Goal: Task Accomplishment & Management: Manage account settings

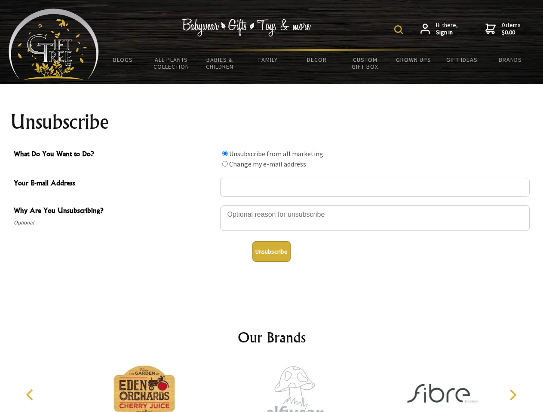
click at [399, 30] on img at bounding box center [398, 29] width 9 height 9
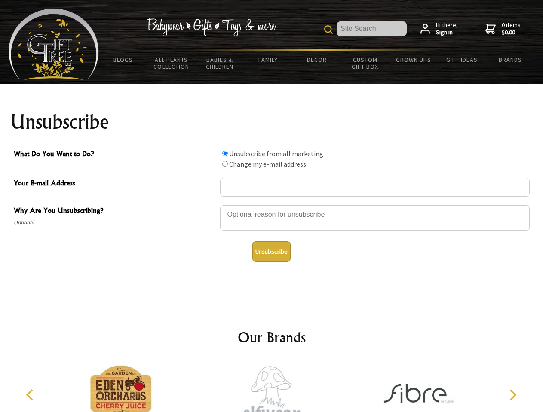
click at [271, 205] on div at bounding box center [374, 219] width 309 height 30
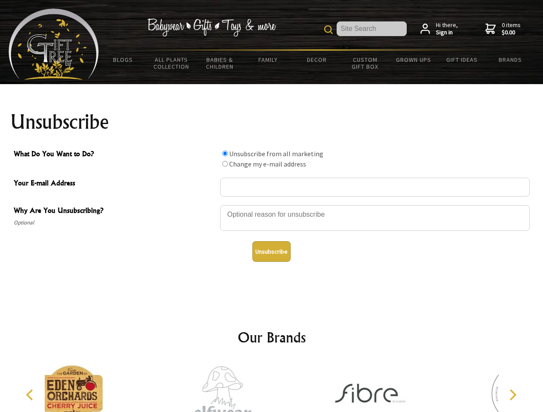
click at [225, 153] on input "What Do You Want to Do?" at bounding box center [225, 154] width 6 height 6
click at [225, 164] on input "What Do You Want to Do?" at bounding box center [225, 164] width 6 height 6
radio input "true"
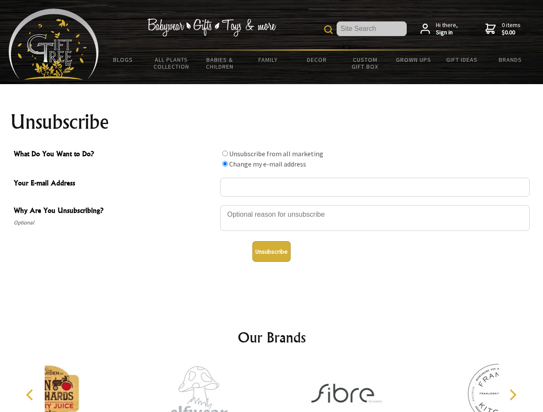
click at [271, 252] on button "Unsubscribe" at bounding box center [271, 251] width 38 height 21
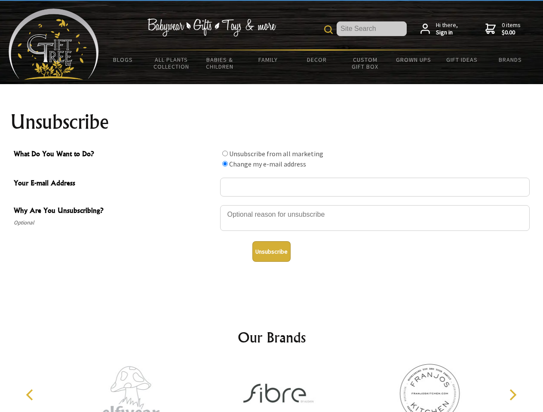
click at [271, 387] on img at bounding box center [280, 394] width 86 height 64
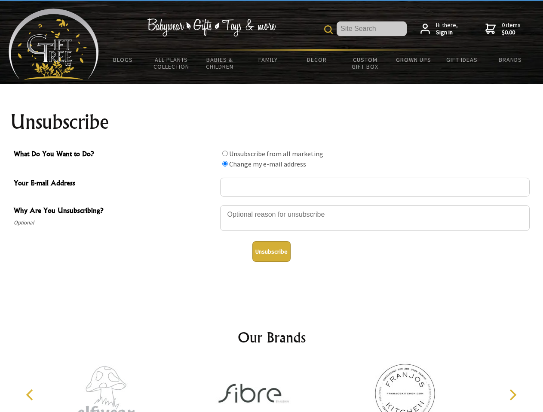
click at [31, 395] on icon "Previous" at bounding box center [30, 395] width 11 height 11
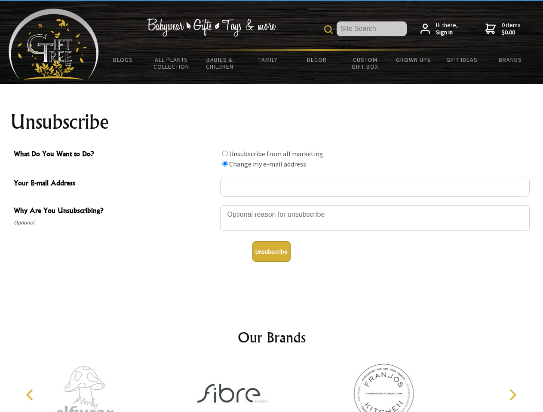
click at [512, 395] on icon "Next" at bounding box center [511, 395] width 11 height 11
